Goal: Task Accomplishment & Management: Complete application form

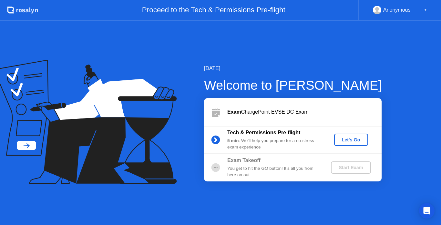
click at [349, 140] on div "Let's Go" at bounding box center [351, 139] width 29 height 5
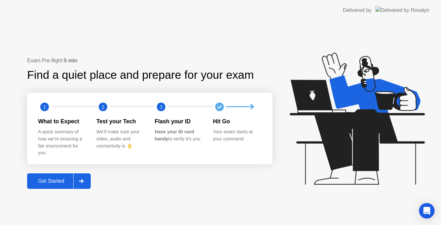
click at [52, 182] on div "Get Started" at bounding box center [51, 181] width 44 height 6
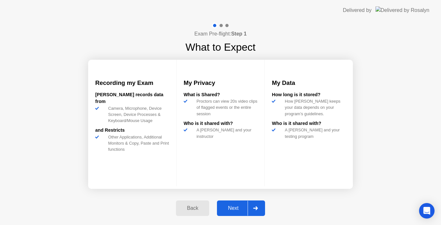
click at [238, 206] on div "Next" at bounding box center [233, 208] width 29 height 6
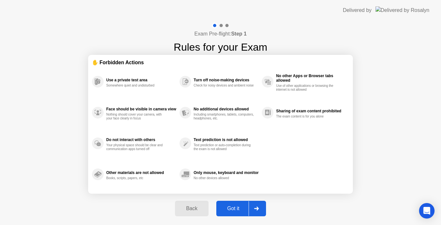
click at [240, 210] on div "Got it" at bounding box center [233, 209] width 30 height 6
select select "**********"
select select "*******"
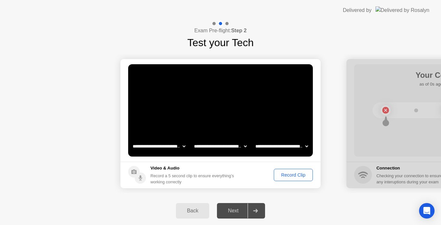
click at [299, 182] on footer "Video & Audio Record a 5 second clip to ensure everything’s working correctly R…" at bounding box center [220, 175] width 200 height 26
click at [296, 175] on div "Record Clip" at bounding box center [293, 174] width 35 height 5
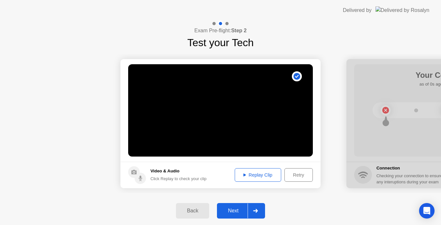
click at [226, 209] on div "Next" at bounding box center [233, 211] width 29 height 6
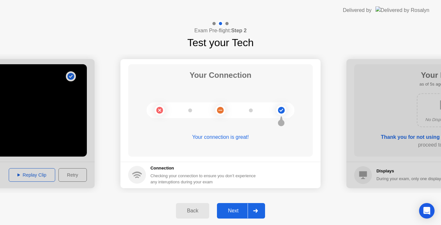
click at [226, 214] on div "Next" at bounding box center [233, 211] width 29 height 6
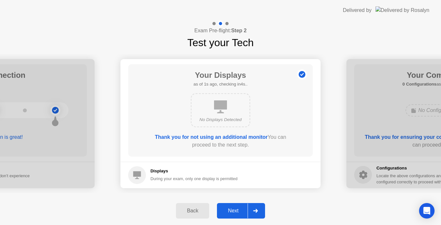
click at [226, 214] on div "Next" at bounding box center [233, 211] width 29 height 6
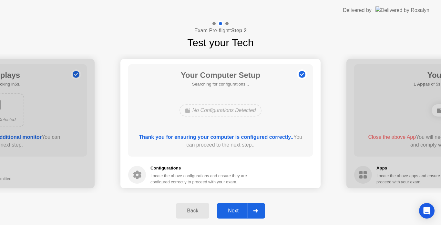
click at [226, 214] on div "Next" at bounding box center [233, 211] width 29 height 6
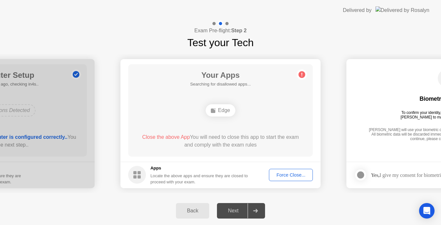
click at [282, 177] on div "Force Close..." at bounding box center [290, 174] width 39 height 5
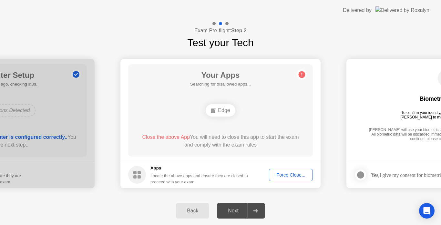
click at [288, 179] on button "Force Close..." at bounding box center [291, 175] width 44 height 12
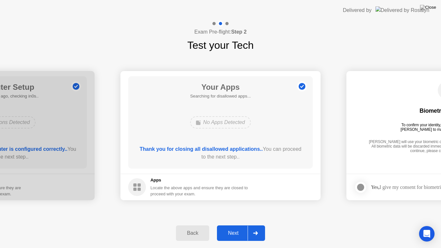
click at [234, 225] on div "Next" at bounding box center [233, 233] width 29 height 6
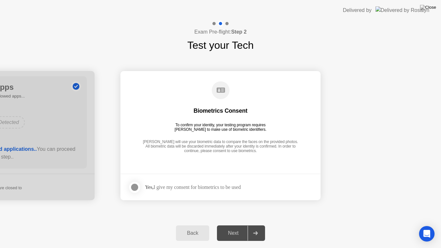
click at [132, 190] on div at bounding box center [135, 187] width 8 height 8
click at [231, 225] on div "Next" at bounding box center [233, 233] width 29 height 6
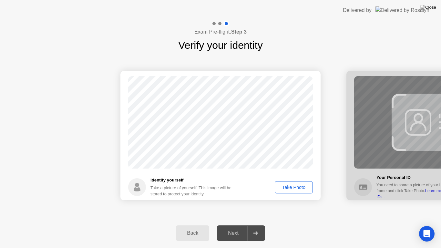
click at [296, 190] on div "Take Photo" at bounding box center [294, 187] width 34 height 5
click at [237, 225] on div "Next" at bounding box center [233, 233] width 29 height 6
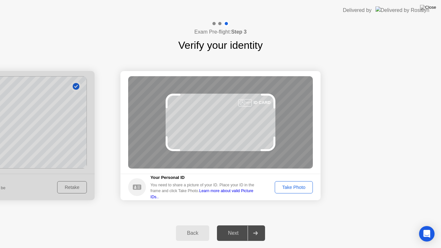
click at [288, 189] on div "Take Photo" at bounding box center [294, 187] width 34 height 5
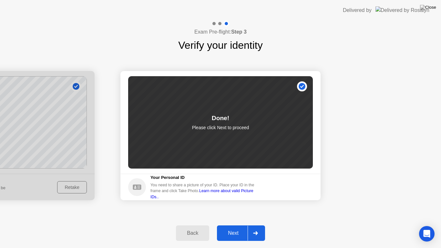
click at [239, 225] on div "Next" at bounding box center [233, 233] width 29 height 6
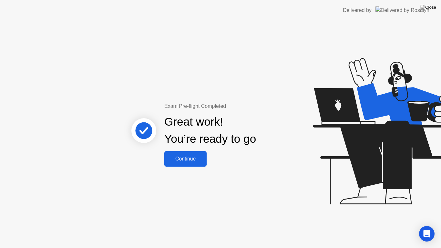
click at [192, 162] on div "Continue" at bounding box center [185, 159] width 38 height 6
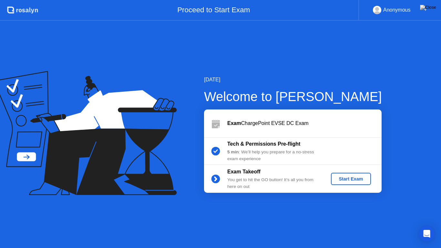
click at [356, 176] on div "Start Exam" at bounding box center [351, 178] width 35 height 5
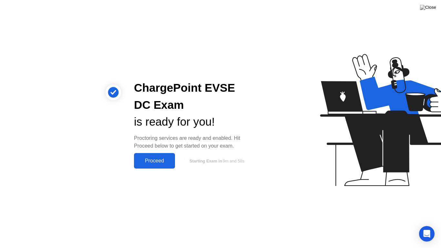
click at [163, 162] on div "Proceed" at bounding box center [154, 161] width 37 height 6
